Goal: Obtain resource: Download file/media

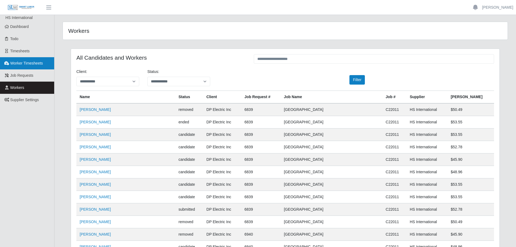
click at [26, 66] on link "Worker Timesheets" at bounding box center [27, 63] width 54 height 12
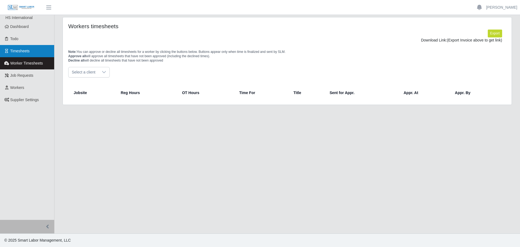
click at [31, 52] on link "Timesheets" at bounding box center [27, 51] width 54 height 12
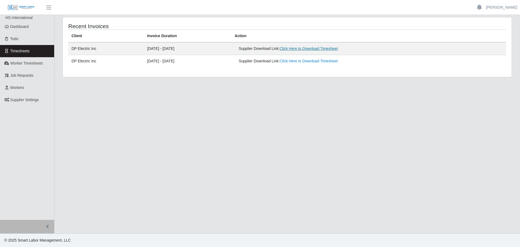
click at [318, 49] on link "Click Here to Download Timesheet" at bounding box center [309, 48] width 58 height 4
click at [25, 24] on link "Dashboard" at bounding box center [27, 27] width 54 height 12
